Goal: Task Accomplishment & Management: Manage account settings

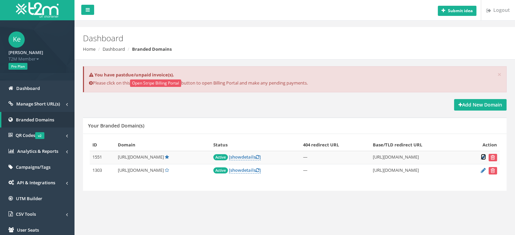
click at [482, 155] on icon at bounding box center [482, 157] width 5 height 4
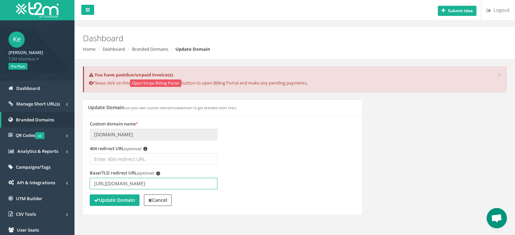
click at [154, 184] on input "[URL][DOMAIN_NAME]" at bounding box center [154, 184] width 128 height 12
type input "https://www.betmarino860.com/tr/"
click at [118, 201] on strong "Update Domain" at bounding box center [114, 200] width 41 height 6
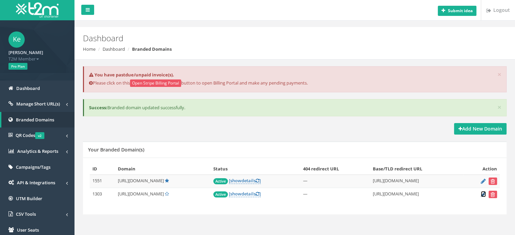
click at [482, 192] on icon at bounding box center [482, 194] width 5 height 4
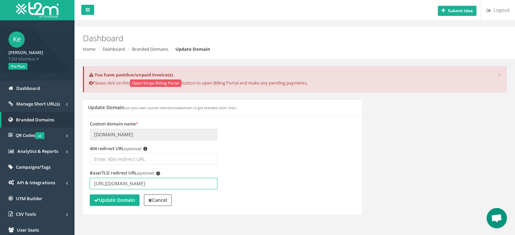
click at [154, 183] on input "[URL][DOMAIN_NAME]" at bounding box center [154, 184] width 128 height 12
type input "[URL][DOMAIN_NAME]"
click at [116, 204] on button "Update Domain" at bounding box center [115, 201] width 50 height 12
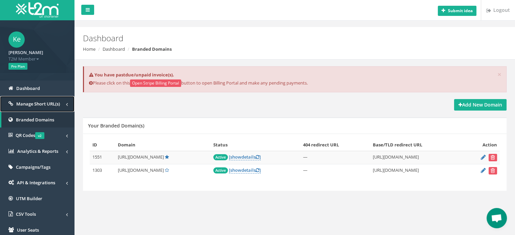
click at [24, 101] on span "Manage Short URL(s)" at bounding box center [38, 104] width 44 height 6
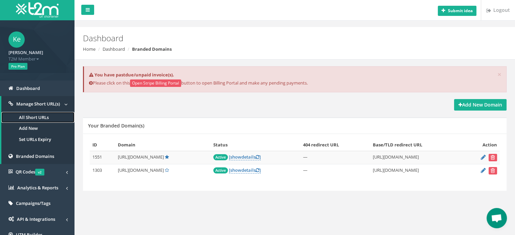
click at [30, 117] on link "All Short URLs" at bounding box center [37, 117] width 73 height 11
